Goal: Task Accomplishment & Management: Manage account settings

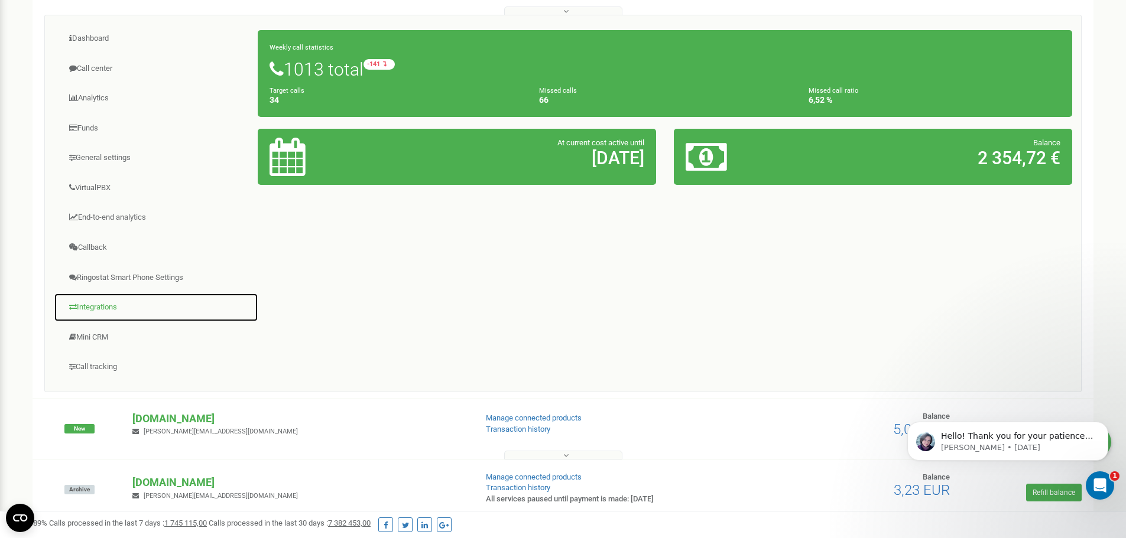
click at [95, 308] on link "Integrations" at bounding box center [156, 307] width 204 height 29
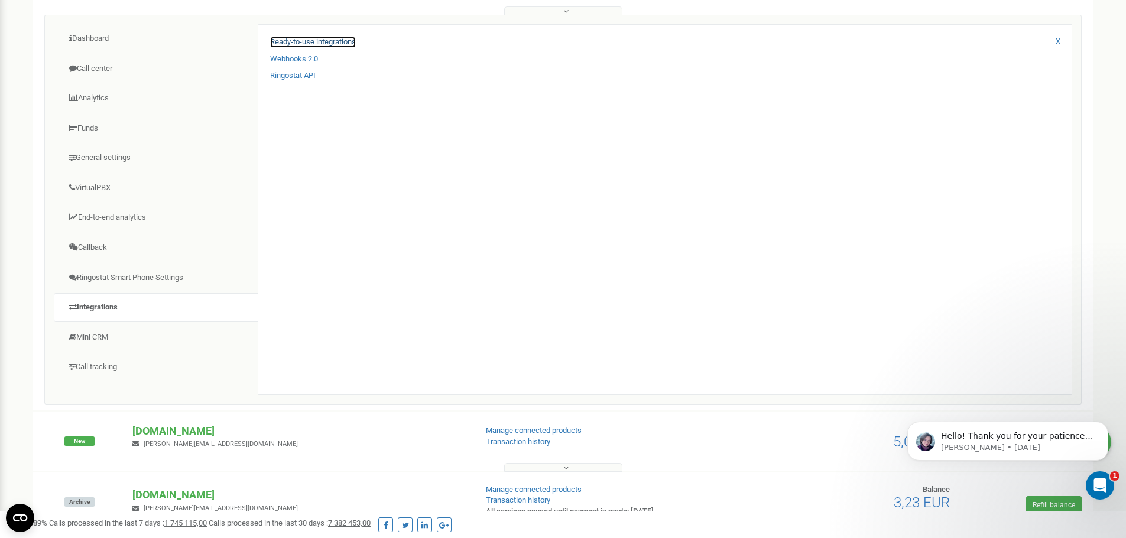
click at [323, 38] on link "Ready-to-use integrations" at bounding box center [313, 42] width 86 height 11
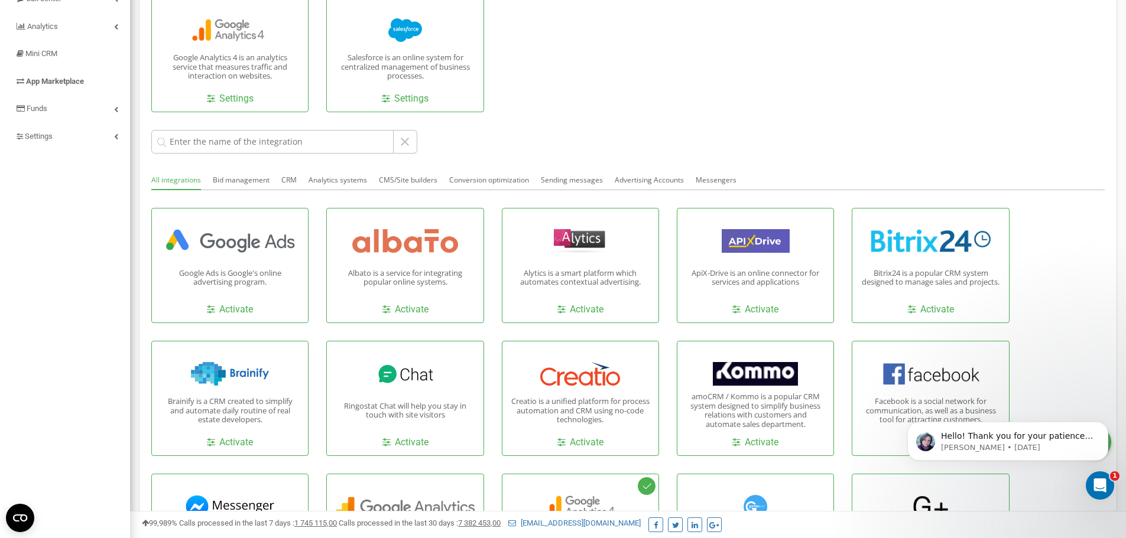
scroll to position [177, 0]
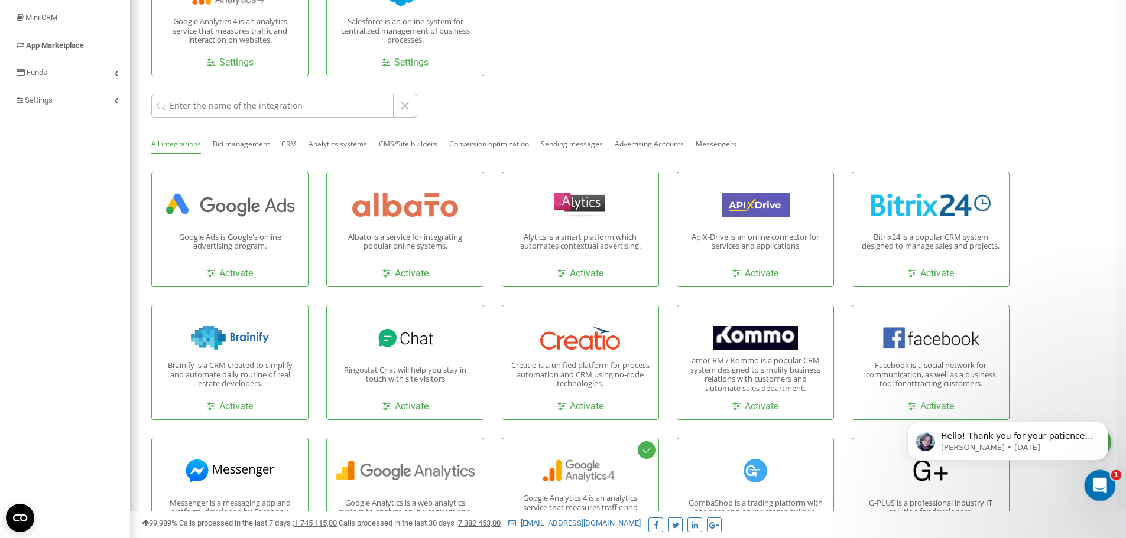
click at [1094, 480] on icon "Open Intercom Messenger" at bounding box center [1097, 483] width 19 height 19
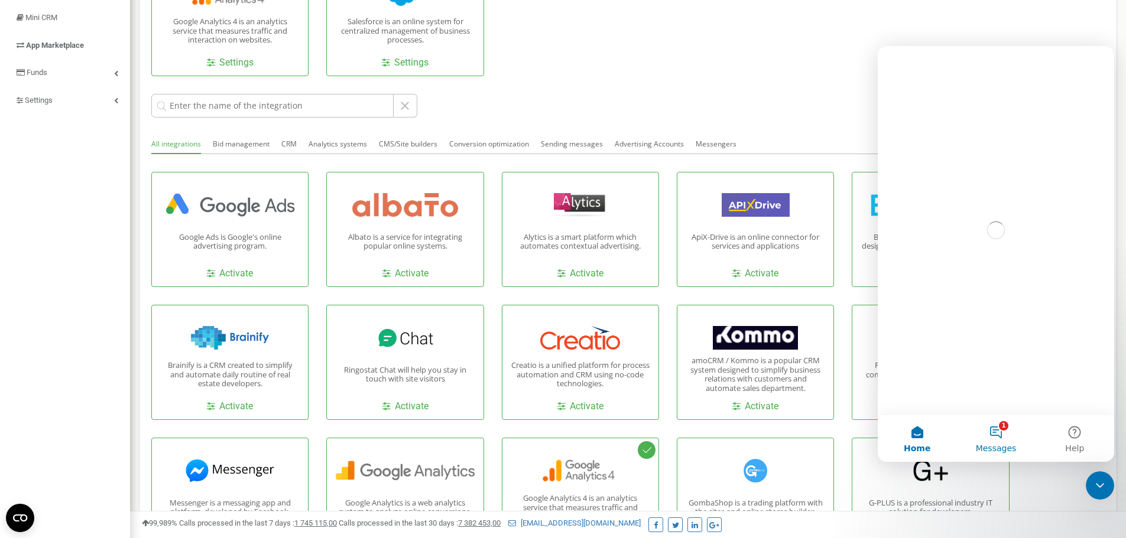
scroll to position [0, 0]
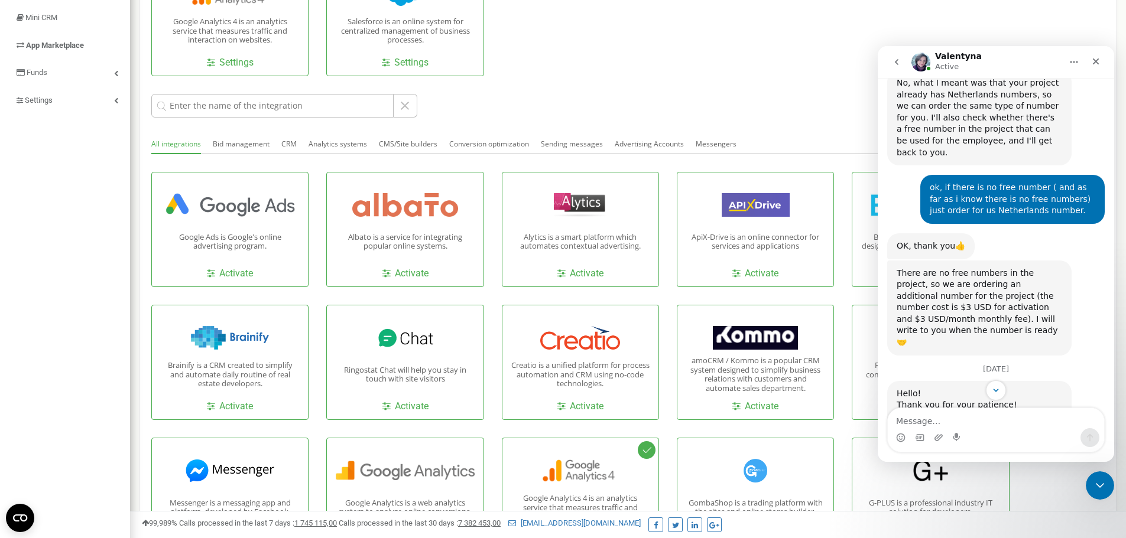
scroll to position [1004, 0]
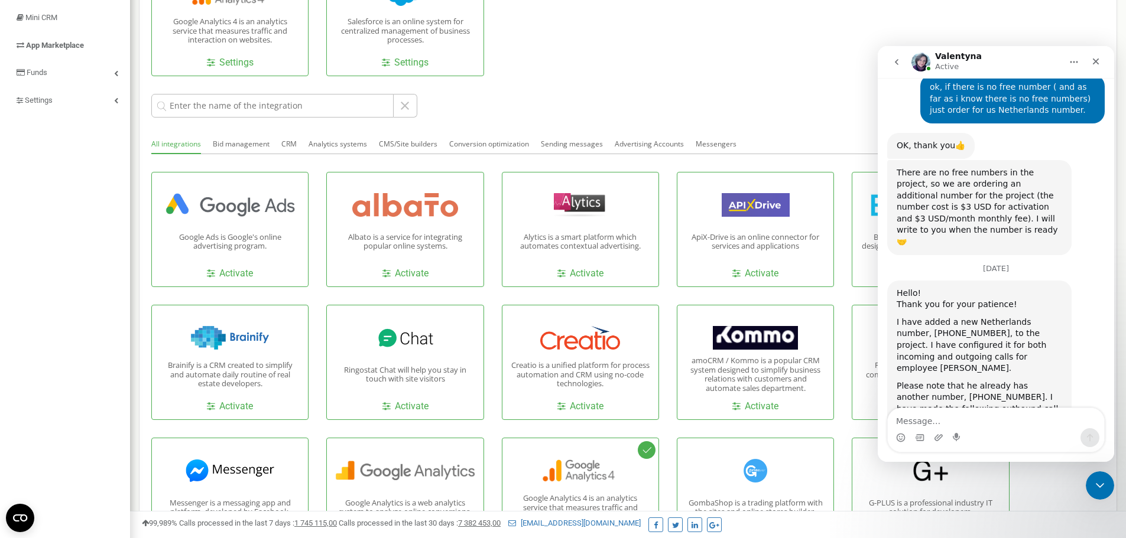
click at [973, 419] on textarea "Message…" at bounding box center [995, 418] width 216 height 20
type textarea "T"
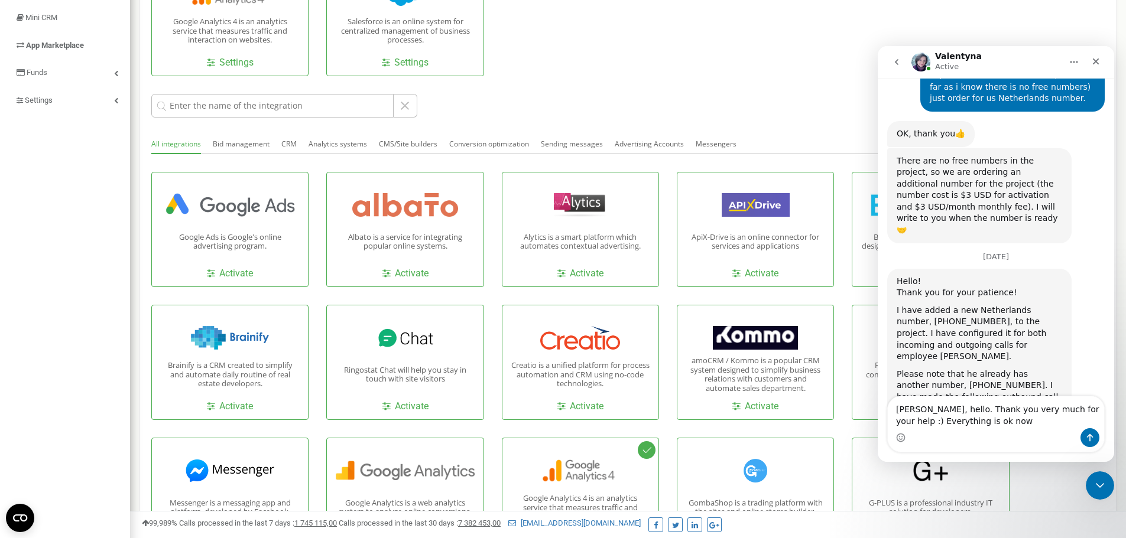
type textarea "Valentyna, hello. Thank you very much for your help :) Everything is ok now."
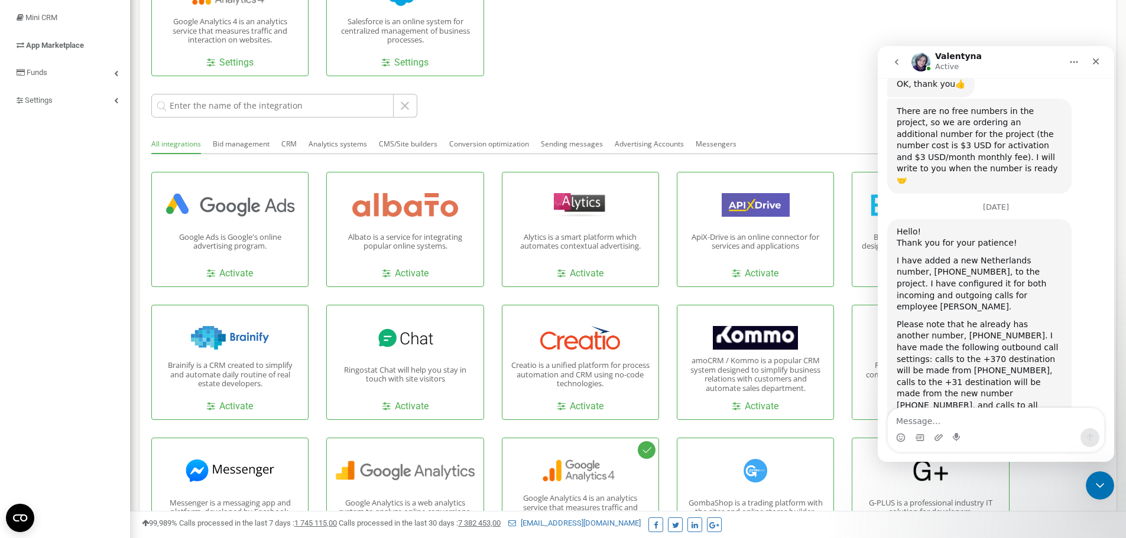
scroll to position [1066, 0]
drag, startPoint x: 968, startPoint y: 142, endPoint x: 960, endPoint y: 159, distance: 18.5
click at [960, 254] on div "I have added a new Netherlands number, +31 (26) 6690315, to the project. I have…" at bounding box center [978, 283] width 165 height 58
copy div "Netherlands number, +31 (26) 6690315"
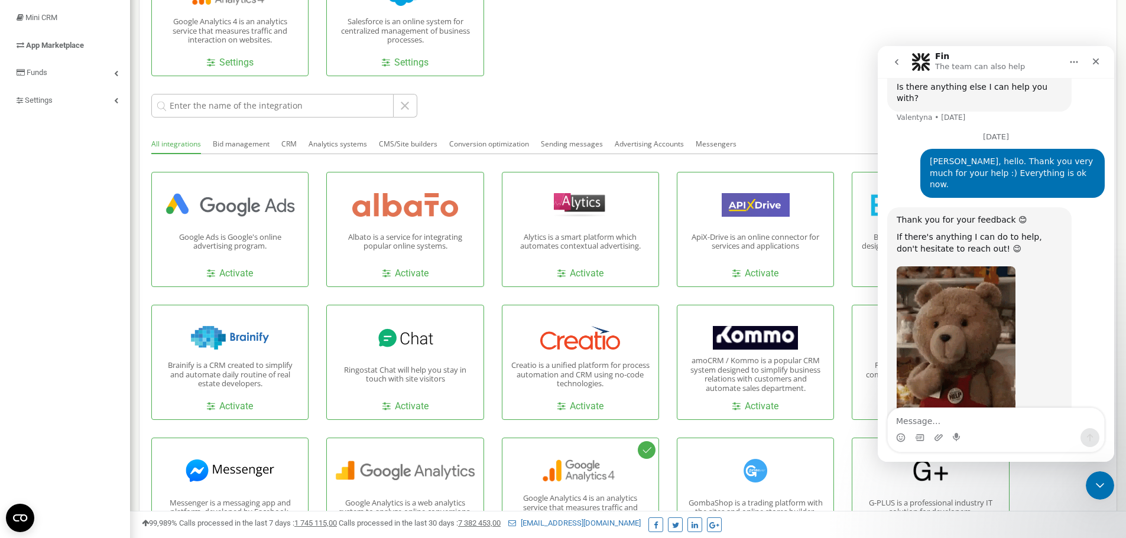
scroll to position [1471, 0]
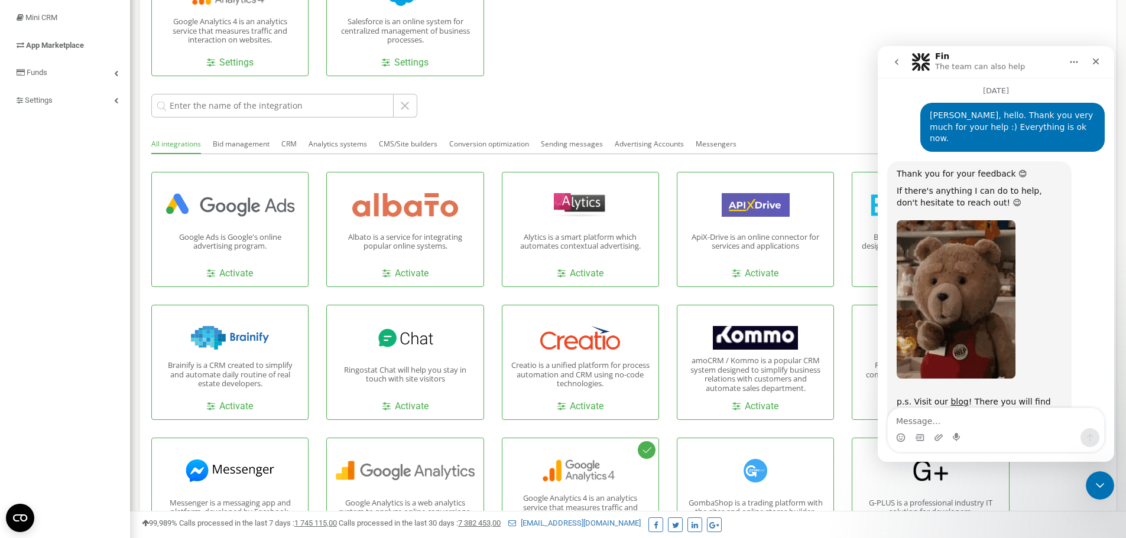
click at [1027, 519] on span "Amazing" at bounding box center [1024, 529] width 21 height 21
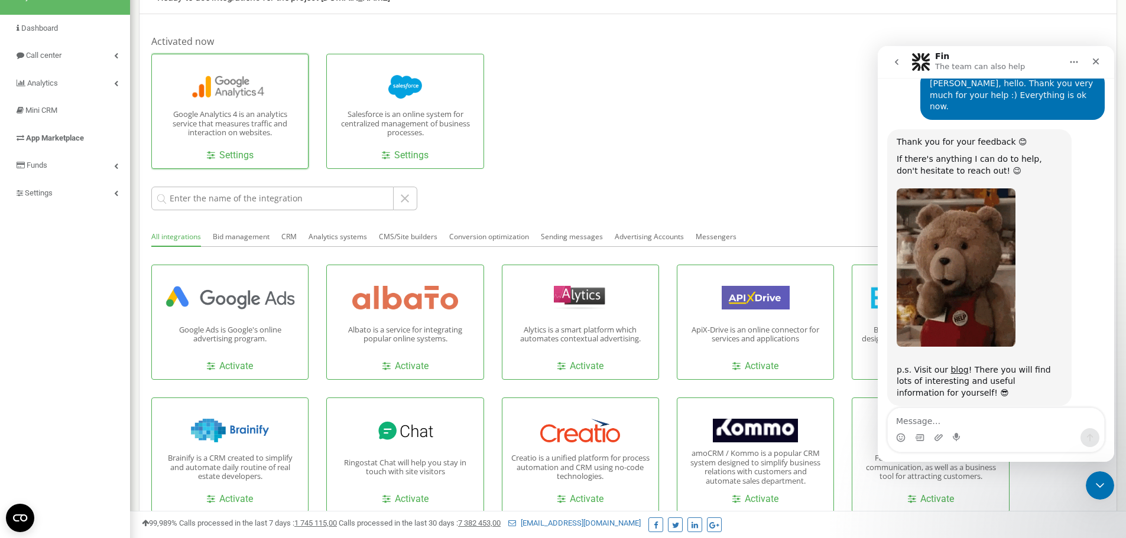
scroll to position [0, 0]
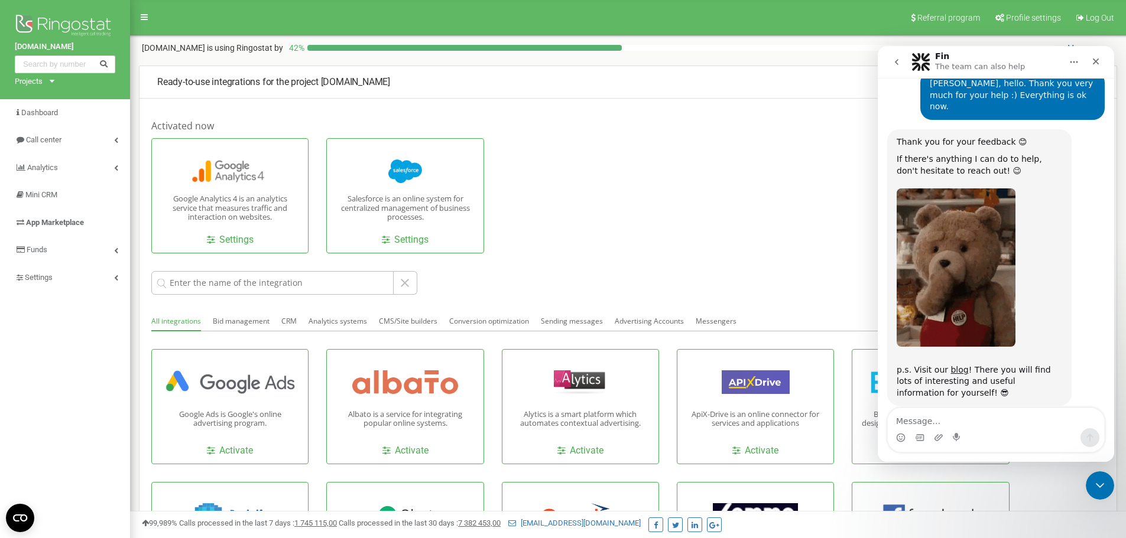
click at [48, 82] on div "Projects girteka.eu classtrucksNOTUSE.com classtrucks.com test.girteka.eu" at bounding box center [32, 81] width 35 height 11
click at [48, 125] on link "[DOMAIN_NAME]" at bounding box center [49, 126] width 54 height 6
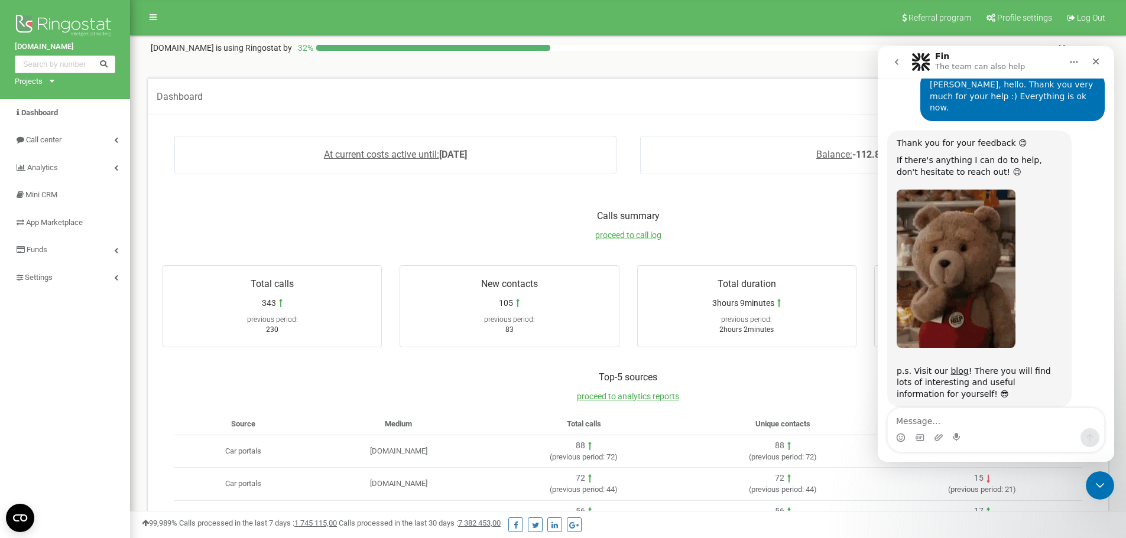
scroll to position [1491, 0]
click at [1097, 58] on icon "Close" at bounding box center [1095, 61] width 9 height 9
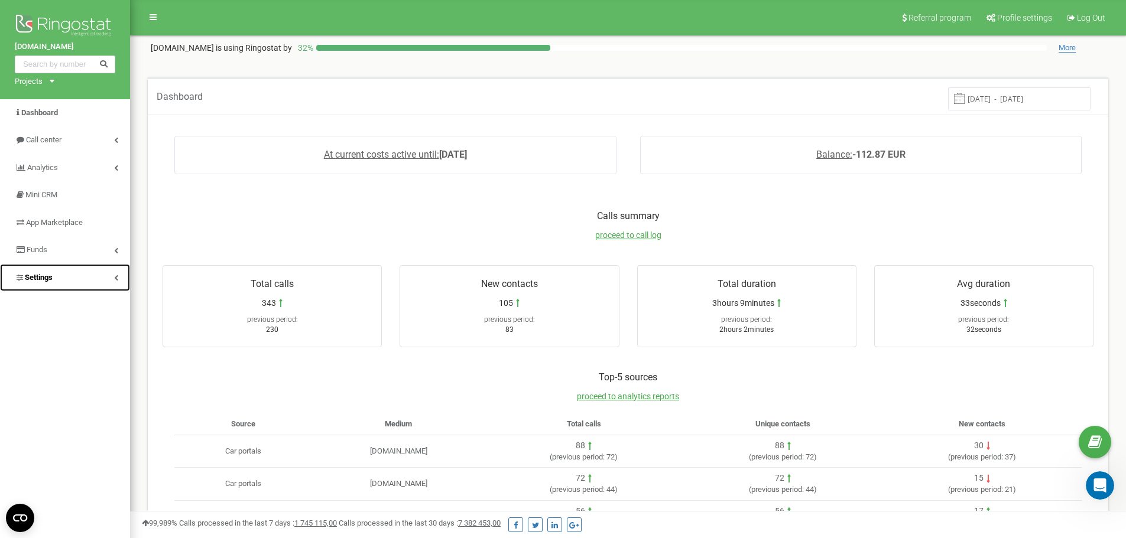
click at [108, 277] on link "Settings" at bounding box center [65, 278] width 130 height 28
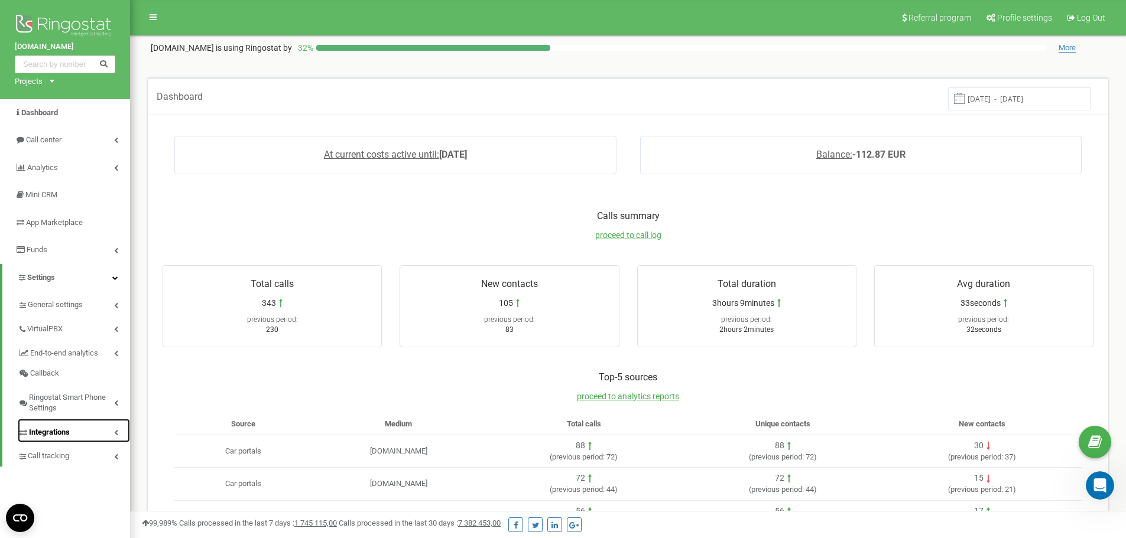
click at [56, 432] on span "Integrations" at bounding box center [49, 432] width 41 height 11
click at [56, 431] on span "Integrations" at bounding box center [49, 432] width 41 height 11
click at [63, 21] on img at bounding box center [65, 27] width 100 height 30
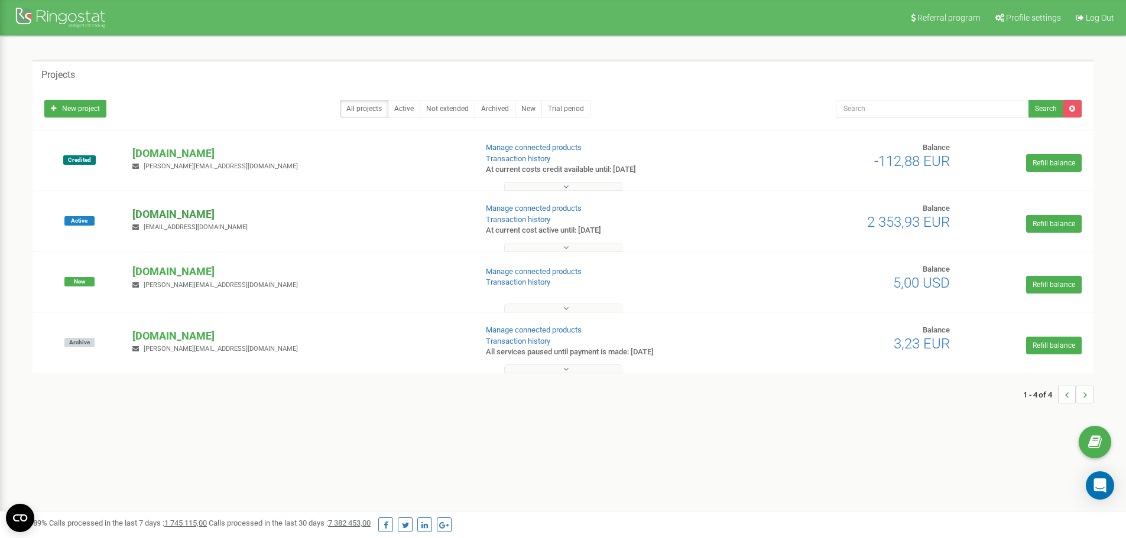
click at [148, 214] on p "[DOMAIN_NAME]" at bounding box center [299, 214] width 334 height 15
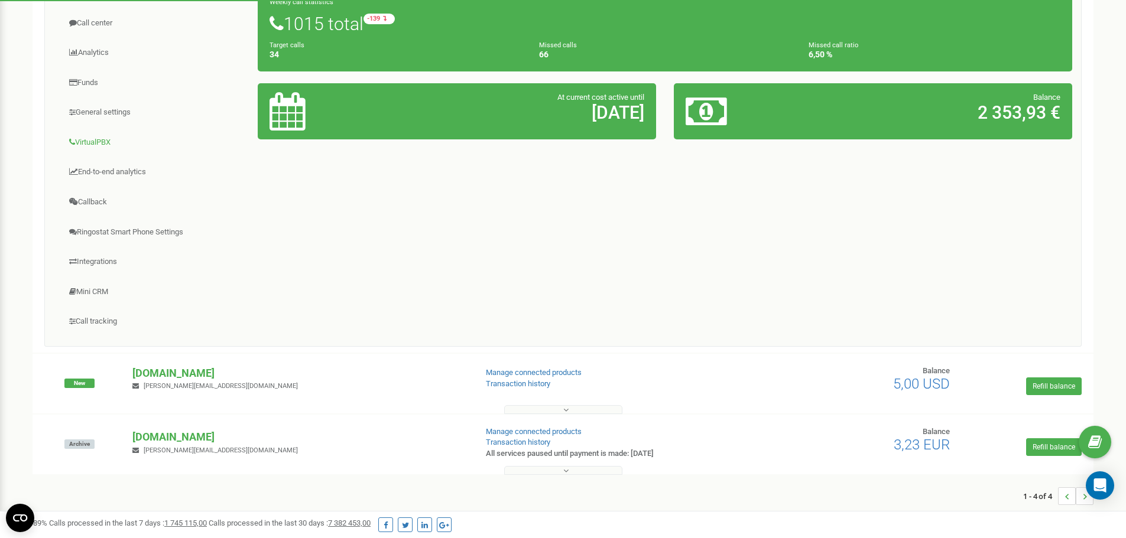
scroll to position [284, 0]
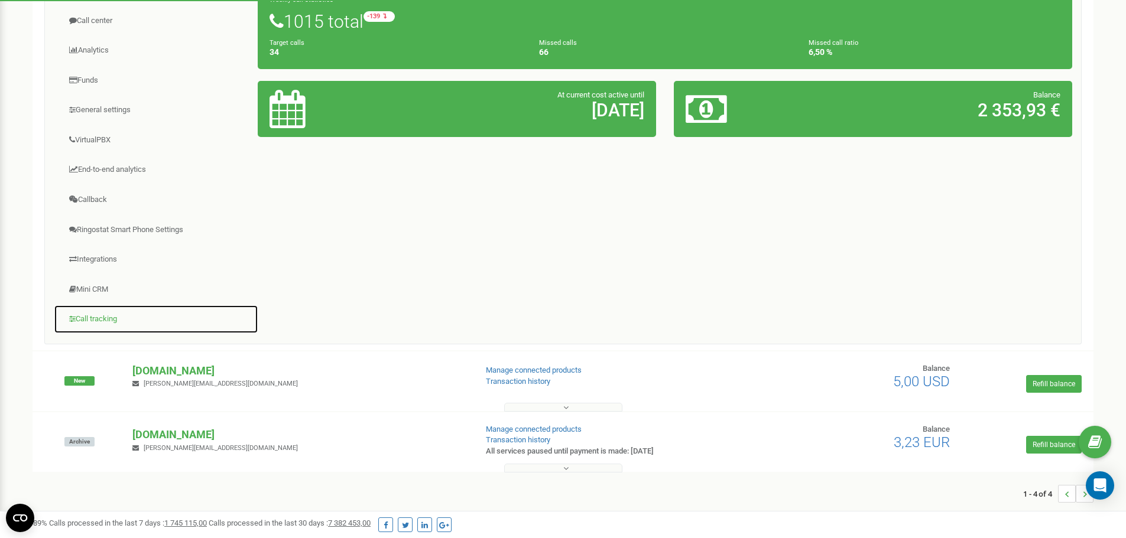
click at [96, 319] on link "Call tracking" at bounding box center [156, 319] width 204 height 29
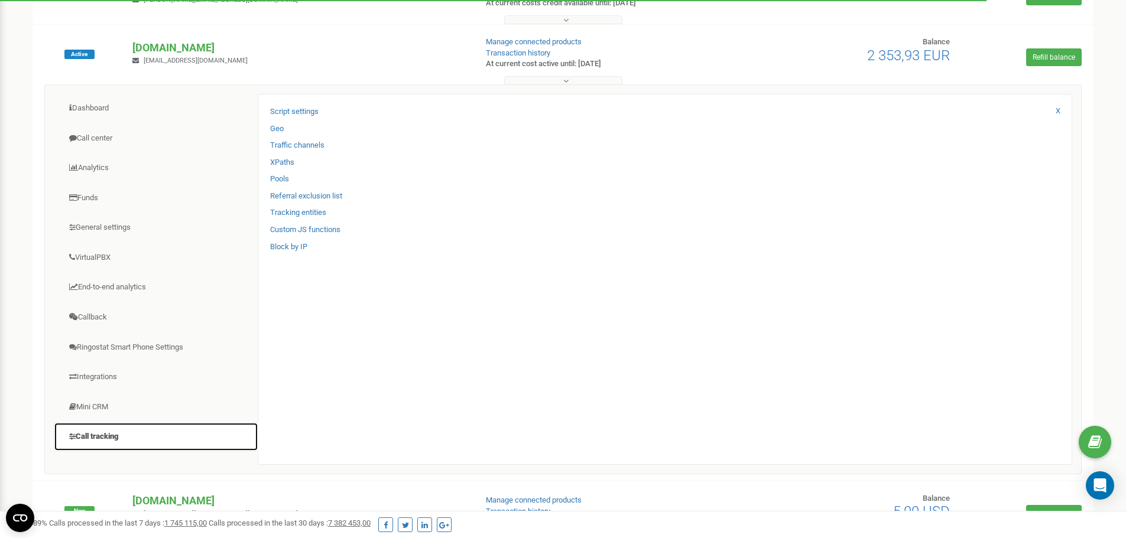
scroll to position [166, 0]
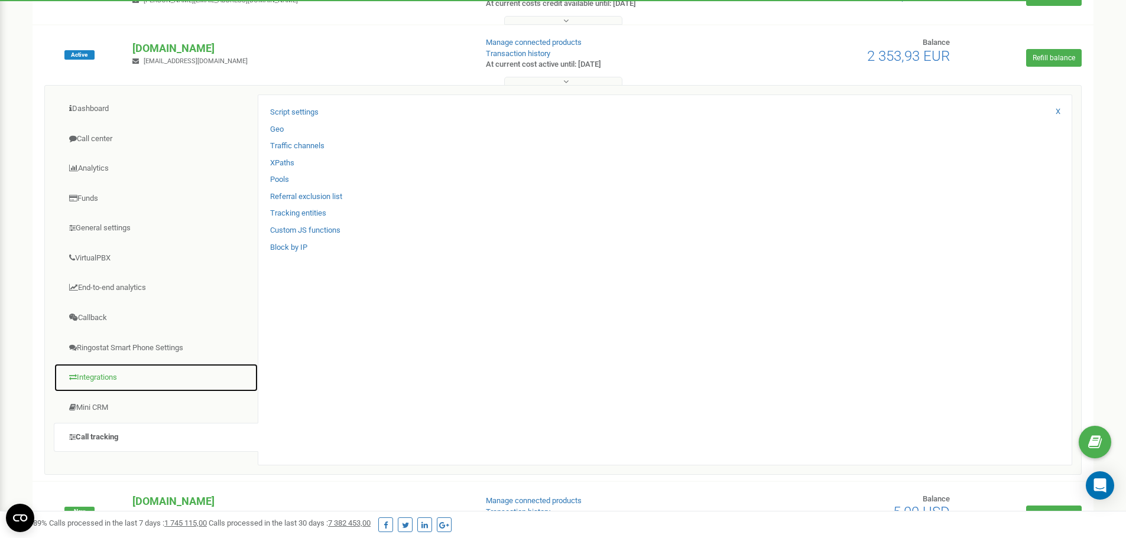
click at [95, 372] on link "Integrations" at bounding box center [156, 377] width 204 height 29
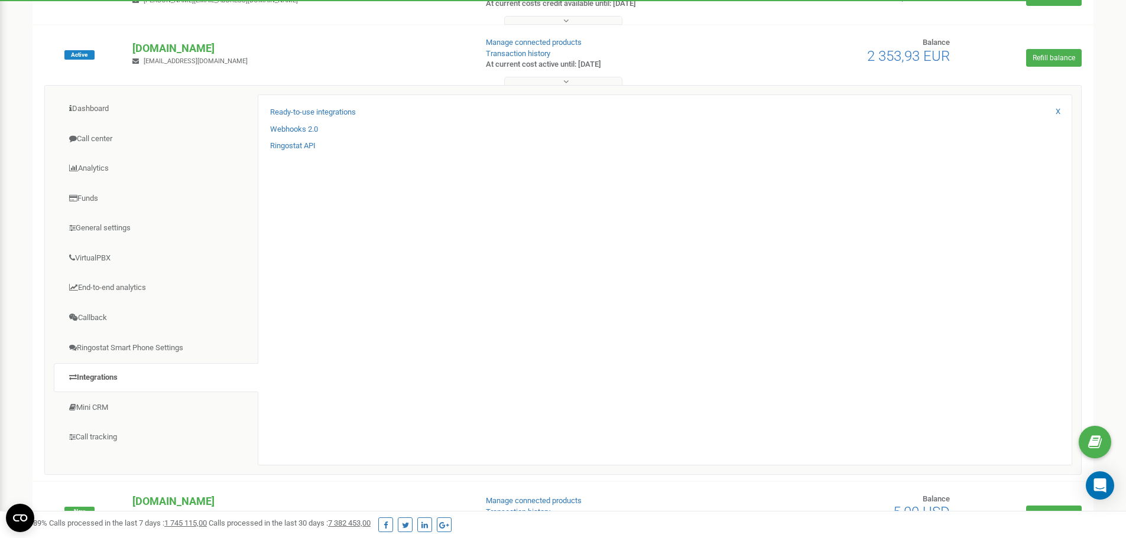
click at [294, 121] on div "Ready-to-use integrations" at bounding box center [664, 115] width 789 height 17
click at [290, 132] on link "Webhooks 2.0" at bounding box center [294, 129] width 48 height 11
